Goal: Task Accomplishment & Management: Manage account settings

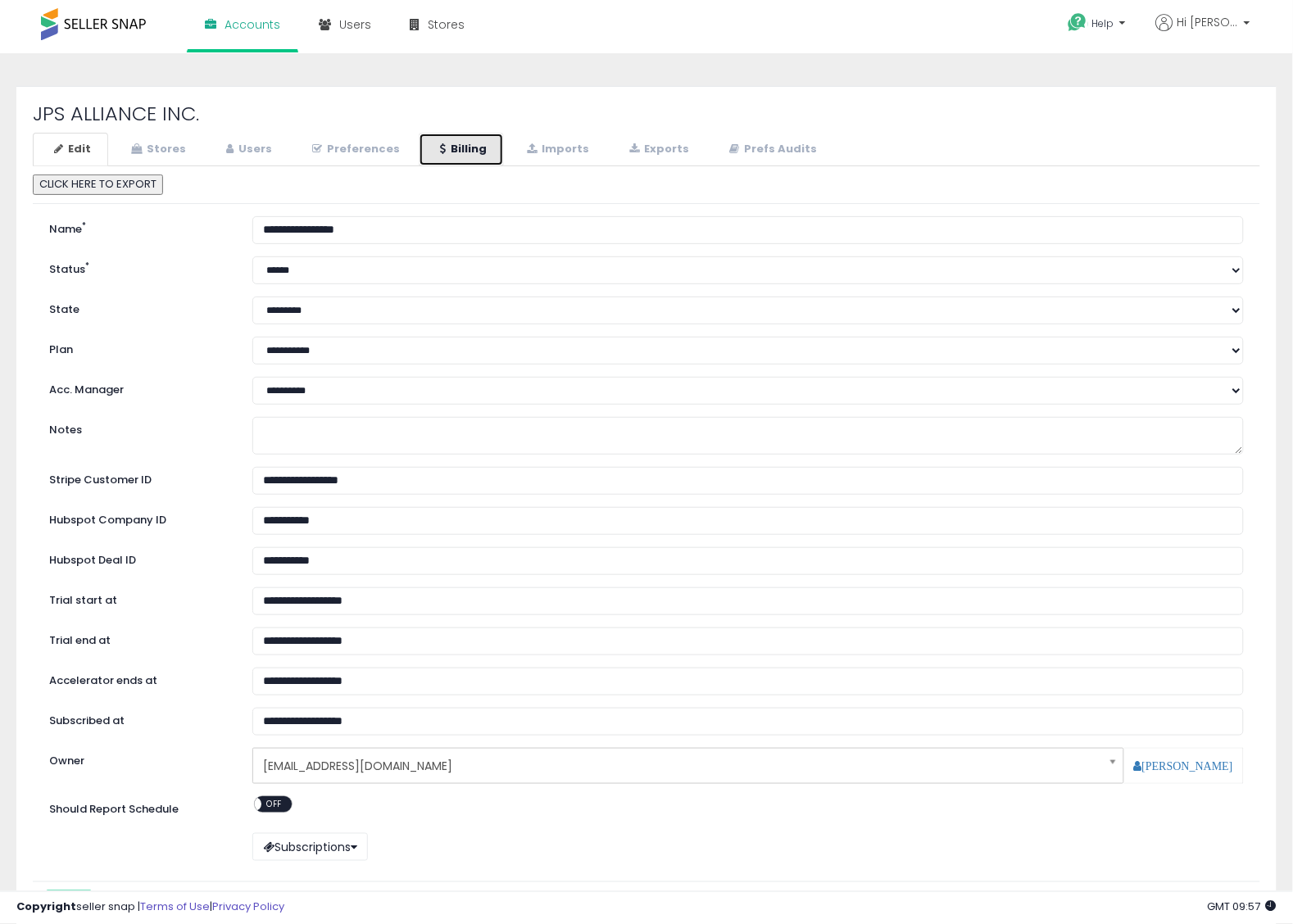
click at [451, 156] on link "Billing" at bounding box center [462, 149] width 86 height 33
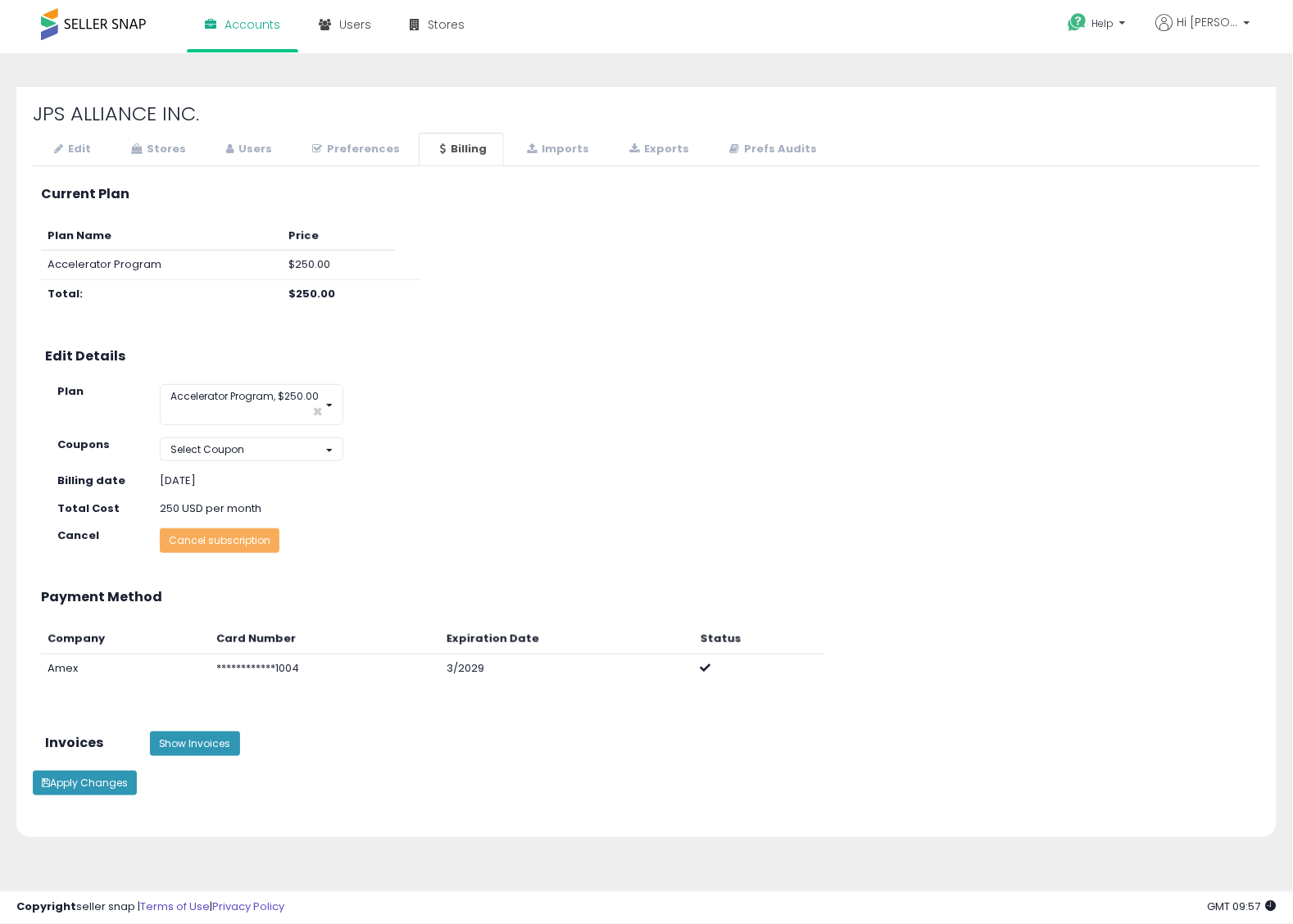
click at [905, 425] on div "**********" at bounding box center [658, 385] width 1227 height 81
